Goal: Find specific fact: Find specific fact

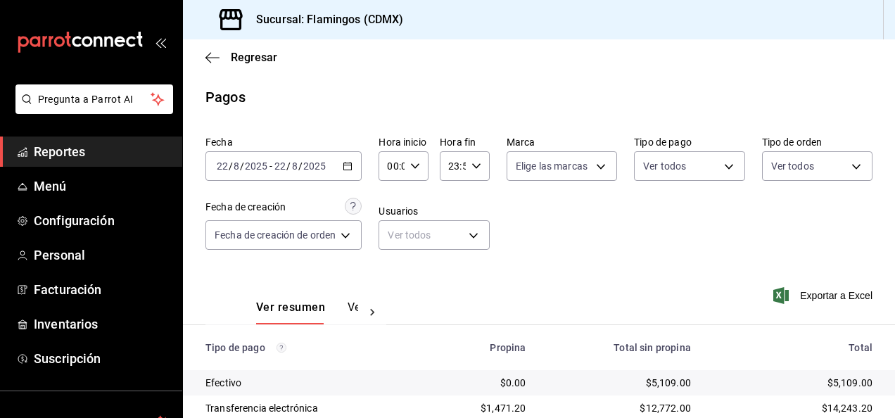
scroll to position [127, 0]
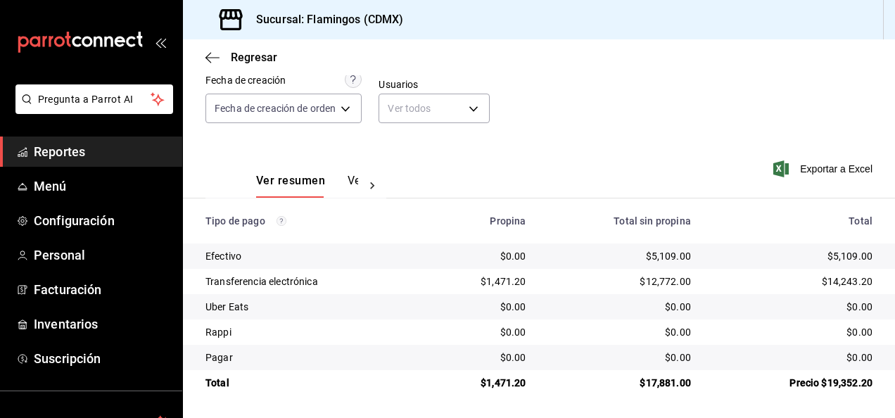
click at [664, 256] on div "$5,109.00" at bounding box center [619, 256] width 142 height 14
copy div "5,109.00"
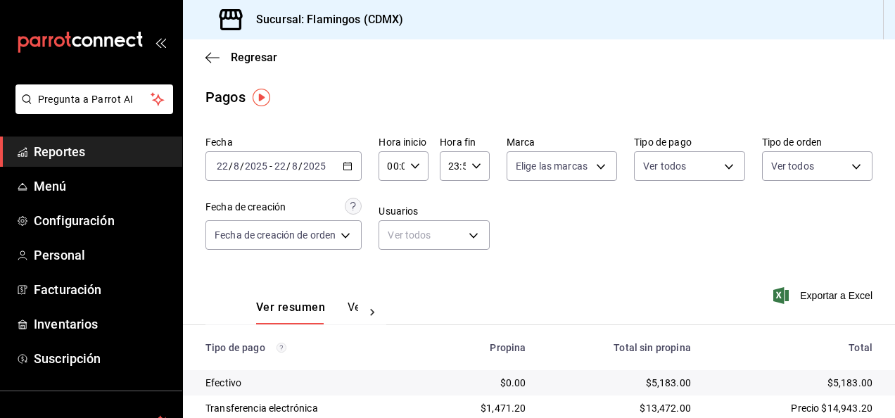
scroll to position [127, 0]
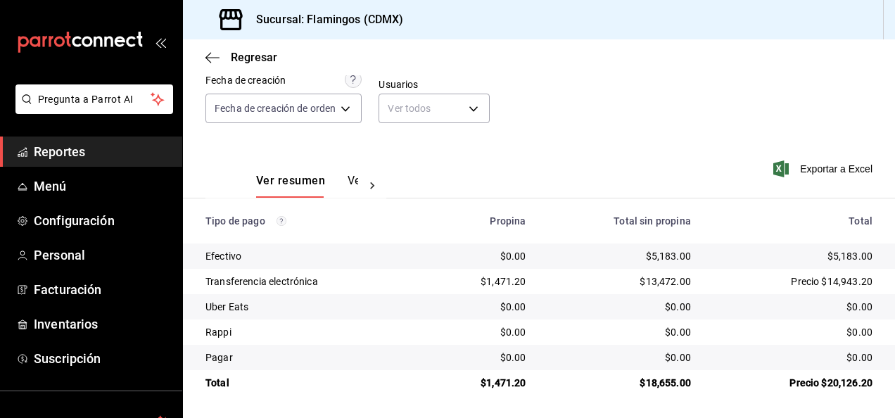
click at [656, 256] on div "$5,183.00" at bounding box center [619, 256] width 142 height 14
copy div "5,183.00"
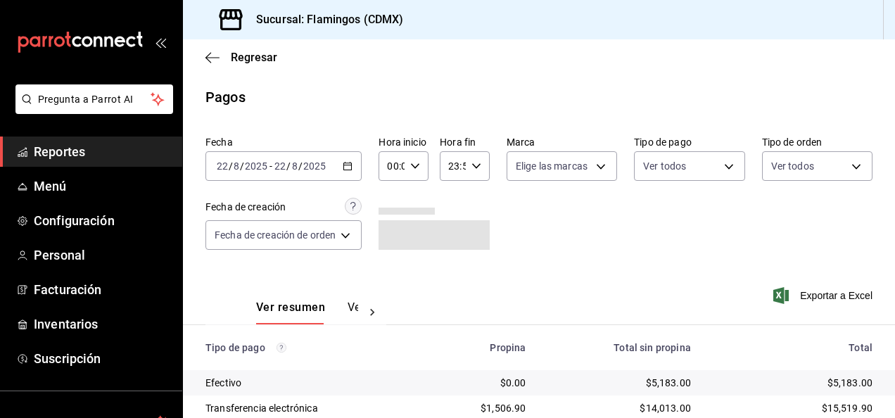
scroll to position [127, 0]
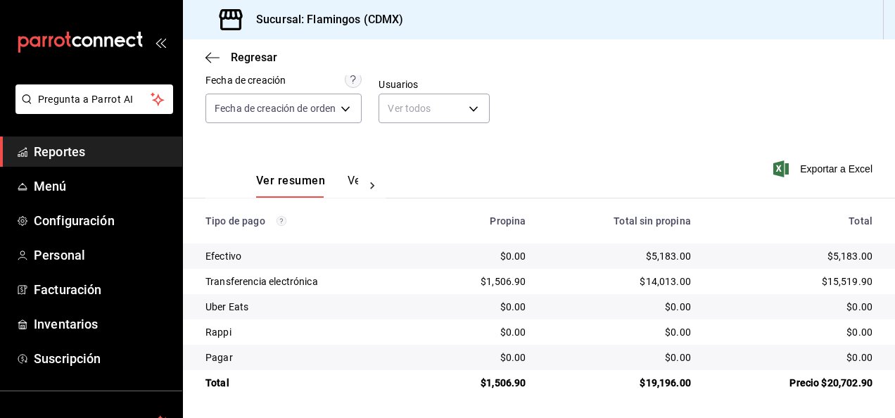
click at [498, 280] on div "$1,506.90" at bounding box center [481, 281] width 90 height 14
copy div "1,506.90"
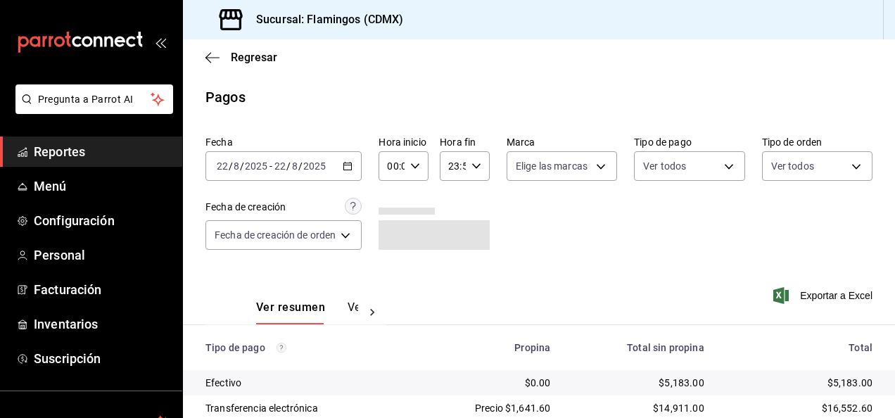
scroll to position [127, 0]
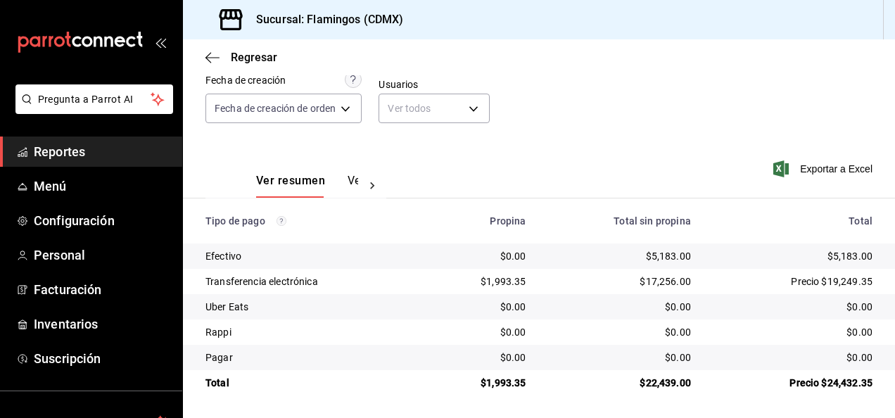
click at [507, 279] on div "$1,993.35" at bounding box center [481, 281] width 90 height 14
copy div "1,993.35"
